Goal: Task Accomplishment & Management: Manage account settings

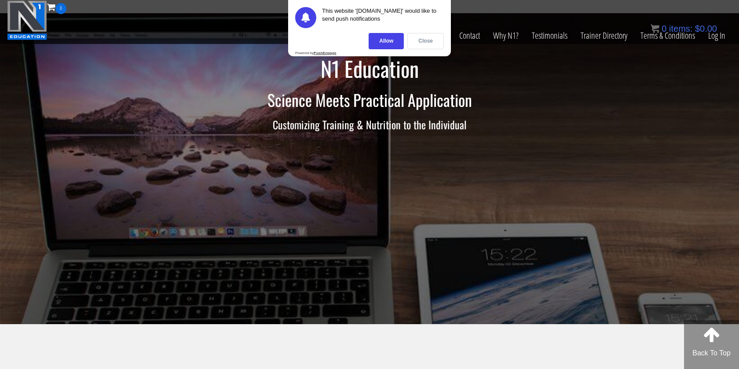
click at [430, 43] on div "Close" at bounding box center [425, 41] width 37 height 16
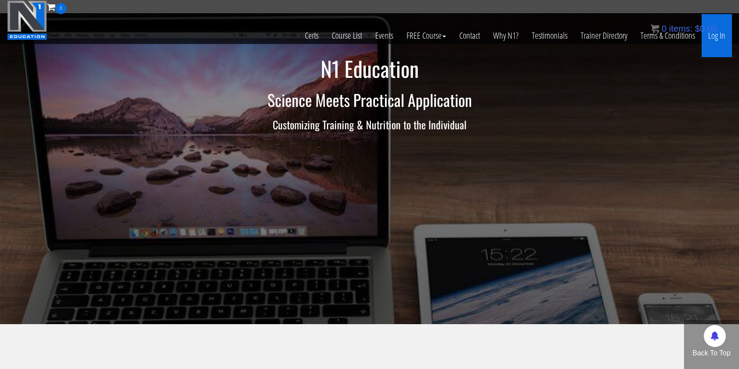
click at [716, 40] on link "Log In" at bounding box center [717, 35] width 30 height 43
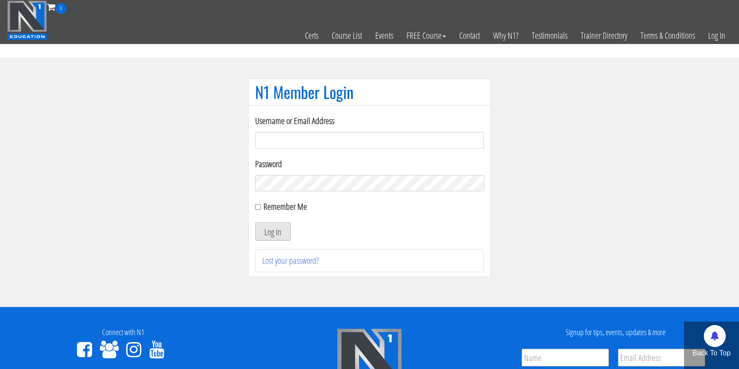
type input "[EMAIL_ADDRESS][DOMAIN_NAME]"
click at [263, 230] on button "Log In" at bounding box center [273, 231] width 36 height 18
